Goal: Download file/media

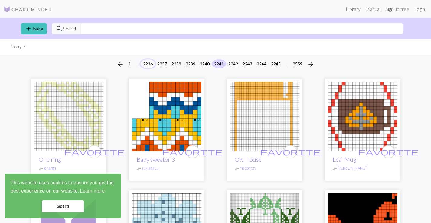
click at [140, 68] on button "2236" at bounding box center [147, 64] width 15 height 9
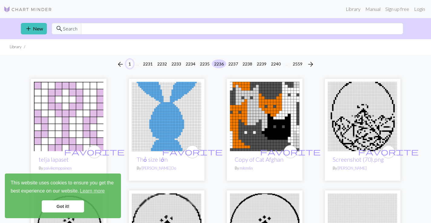
click at [126, 68] on button "1" at bounding box center [129, 64] width 7 height 9
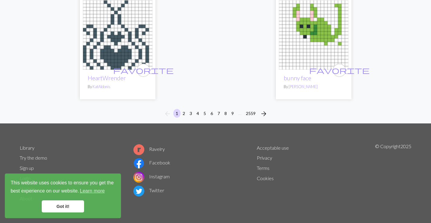
scroll to position [1813, 0]
click at [267, 110] on span "arrow_forward" at bounding box center [263, 114] width 7 height 8
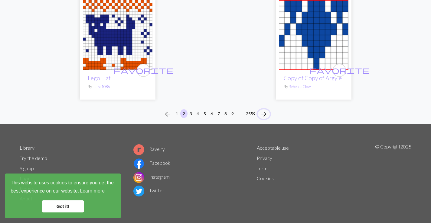
scroll to position [1850, 0]
click at [267, 110] on span "arrow_forward" at bounding box center [263, 114] width 7 height 8
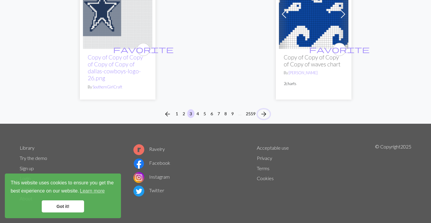
scroll to position [1783, 0]
click at [267, 118] on span "arrow_forward" at bounding box center [263, 114] width 7 height 8
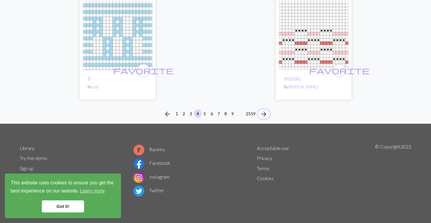
scroll to position [1813, 0]
click at [267, 110] on span "arrow_forward" at bounding box center [263, 114] width 7 height 8
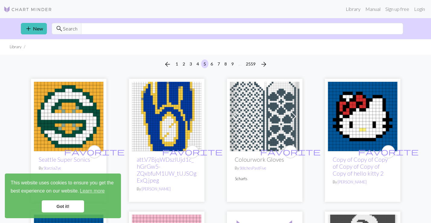
click at [360, 151] on img at bounding box center [362, 116] width 69 height 69
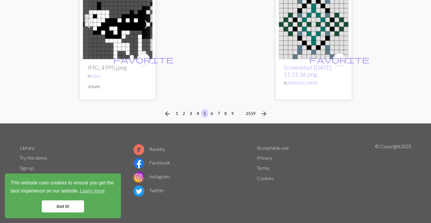
scroll to position [1752, 0]
click at [211, 118] on button "6" at bounding box center [211, 113] width 7 height 9
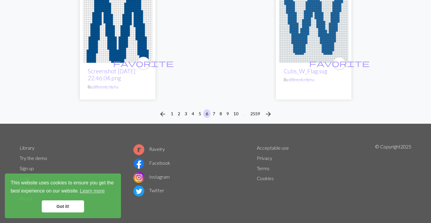
scroll to position [1752, 0]
click at [214, 118] on button "7" at bounding box center [213, 113] width 7 height 9
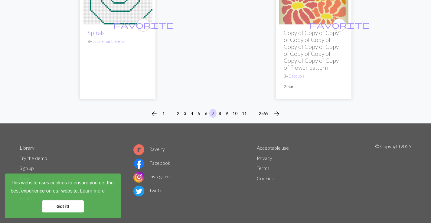
scroll to position [1752, 0]
click at [222, 118] on button "8" at bounding box center [219, 113] width 7 height 9
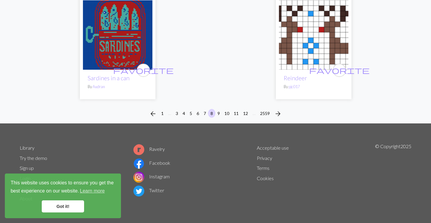
scroll to position [1752, 0]
click at [220, 118] on button "9" at bounding box center [218, 113] width 7 height 9
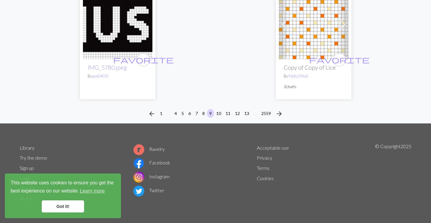
scroll to position [1798, 0]
click at [220, 109] on button "10" at bounding box center [219, 113] width 10 height 9
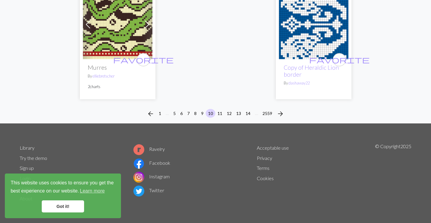
scroll to position [1902, 0]
click at [222, 109] on button "11" at bounding box center [220, 113] width 10 height 9
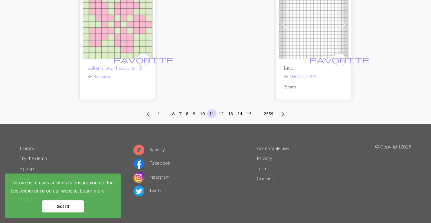
scroll to position [1843, 0]
click at [222, 118] on button "12" at bounding box center [221, 113] width 10 height 9
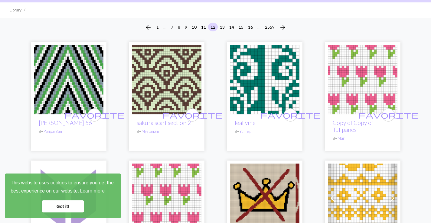
scroll to position [30, 0]
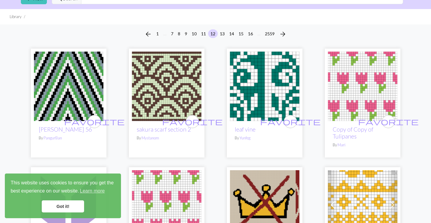
click at [350, 121] on img at bounding box center [362, 86] width 69 height 69
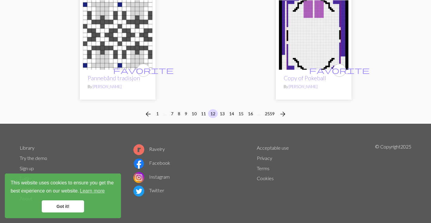
scroll to position [1752, 0]
click at [225, 118] on button "13" at bounding box center [222, 113] width 10 height 9
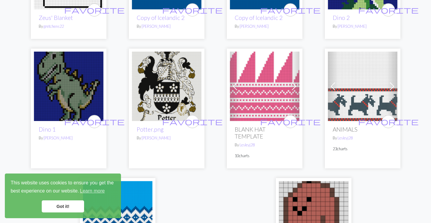
scroll to position [1420, 0]
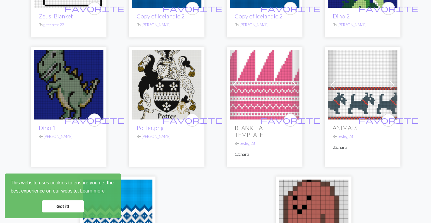
click at [63, 210] on link "Got it!" at bounding box center [63, 207] width 42 height 12
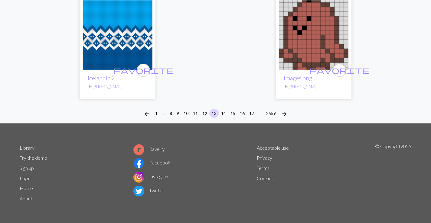
scroll to position [1813, 0]
click at [226, 118] on button "14" at bounding box center [223, 113] width 10 height 9
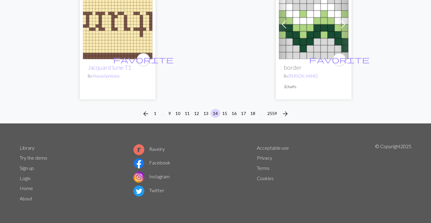
scroll to position [1752, 0]
click at [227, 118] on button "15" at bounding box center [225, 113] width 10 height 9
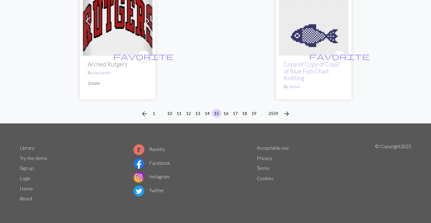
scroll to position [1843, 0]
click at [228, 109] on button "16" at bounding box center [226, 113] width 10 height 9
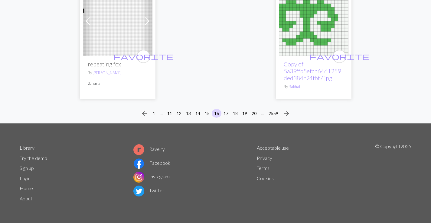
scroll to position [1934, 0]
click at [228, 109] on button "17" at bounding box center [226, 113] width 10 height 9
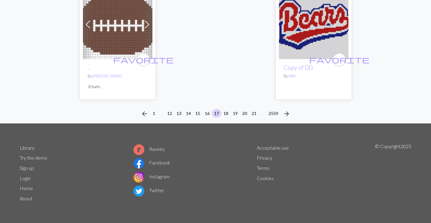
scroll to position [1783, 0]
click at [228, 115] on button "18" at bounding box center [226, 113] width 10 height 9
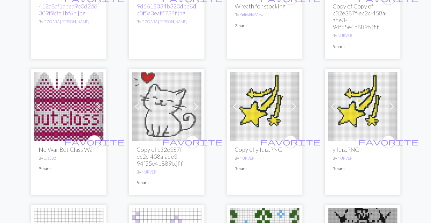
scroll to position [604, 0]
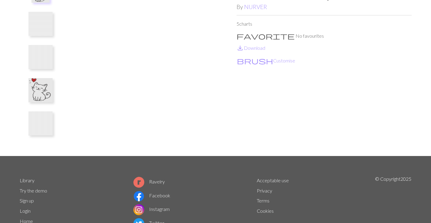
scroll to position [60, 0]
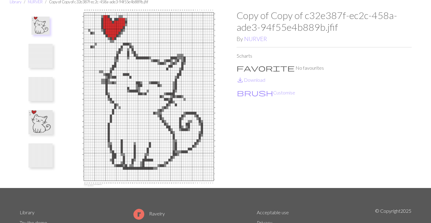
scroll to position [0, 0]
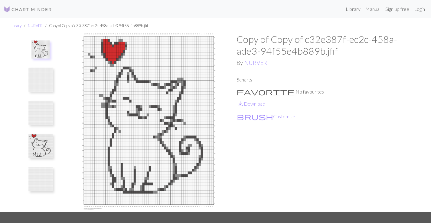
click at [47, 59] on img at bounding box center [40, 49] width 18 height 18
click at [259, 107] on link "save_alt Download" at bounding box center [250, 104] width 29 height 6
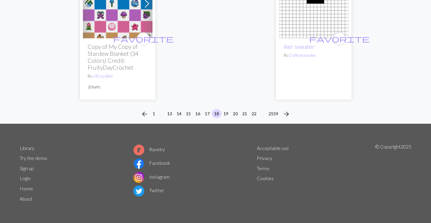
scroll to position [1752, 0]
click at [290, 118] on span "arrow_forward" at bounding box center [285, 114] width 7 height 8
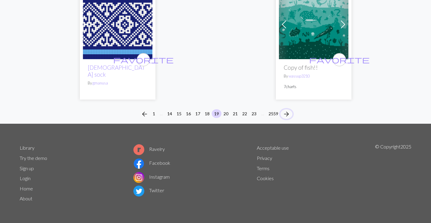
scroll to position [1752, 0]
click at [290, 118] on span "arrow_forward" at bounding box center [285, 114] width 7 height 8
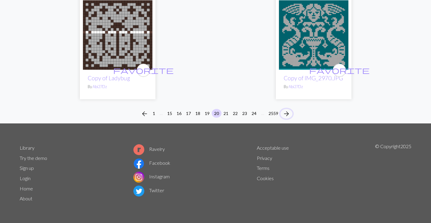
scroll to position [1722, 0]
click at [311, 124] on div "arrow_back 1 … 15 16 17 18 19 20 21 22 23 24 … 2559 arrow_forward" at bounding box center [215, 113] width 431 height 19
click at [290, 118] on span "arrow_forward" at bounding box center [285, 114] width 7 height 8
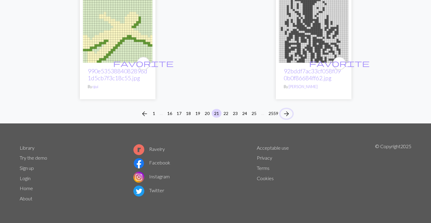
scroll to position [1843, 0]
click at [290, 110] on span "arrow_forward" at bounding box center [285, 114] width 7 height 8
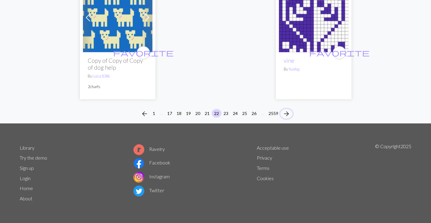
scroll to position [1933, 0]
click at [290, 110] on span "arrow_forward" at bounding box center [285, 114] width 7 height 8
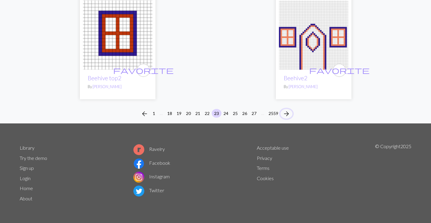
scroll to position [1843, 0]
click at [290, 118] on span "arrow_forward" at bounding box center [285, 114] width 7 height 8
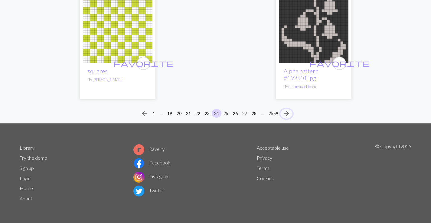
scroll to position [1907, 0]
click at [290, 110] on span "arrow_forward" at bounding box center [285, 114] width 7 height 8
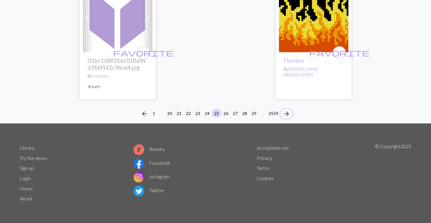
scroll to position [1783, 0]
click at [290, 118] on span "arrow_forward" at bounding box center [285, 114] width 7 height 8
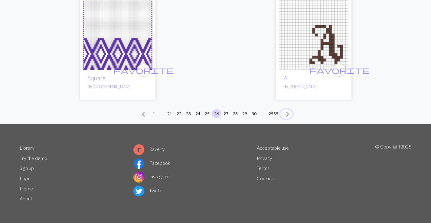
scroll to position [1783, 0]
click at [290, 118] on span "arrow_forward" at bounding box center [285, 114] width 7 height 8
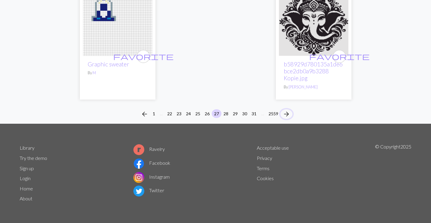
scroll to position [1994, 0]
click at [290, 110] on span "arrow_forward" at bounding box center [285, 114] width 7 height 8
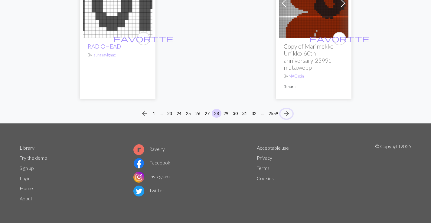
scroll to position [1934, 0]
click at [259, 114] on button "32" at bounding box center [254, 113] width 10 height 9
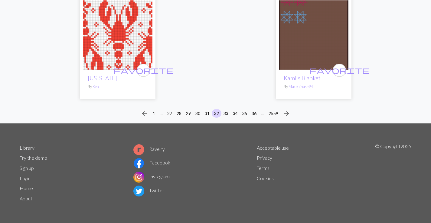
scroll to position [1833, 0]
click at [259, 109] on button "36" at bounding box center [254, 113] width 10 height 9
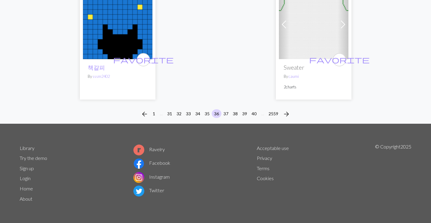
scroll to position [1813, 0]
